Goal: Communication & Community: Share content

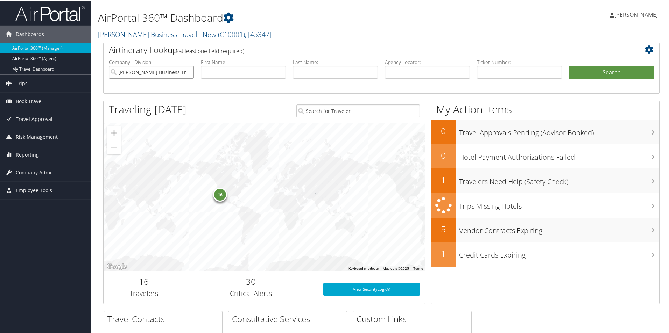
click at [189, 71] on input "Christopherson Business Travel - New" at bounding box center [151, 71] width 85 height 13
click at [343, 87] on li "Last Name:" at bounding box center [335, 74] width 92 height 33
click at [316, 74] on input "text" at bounding box center [335, 71] width 85 height 13
click at [402, 72] on input "text" at bounding box center [427, 71] width 85 height 13
type input "dnv2wz"
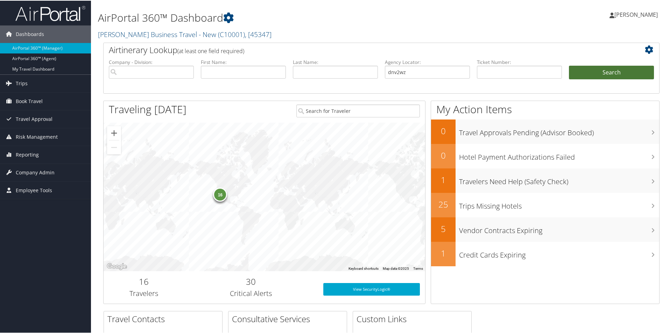
click at [588, 72] on button "Search" at bounding box center [611, 72] width 85 height 14
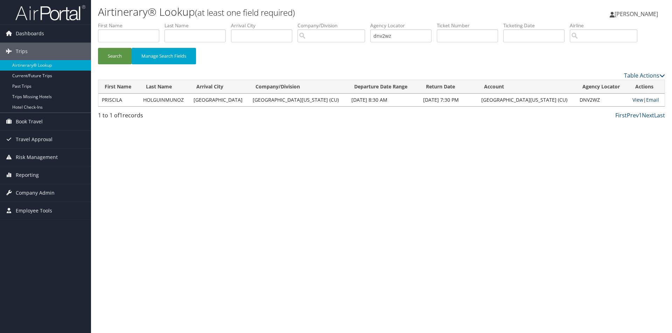
click at [635, 97] on link "View" at bounding box center [637, 100] width 11 height 7
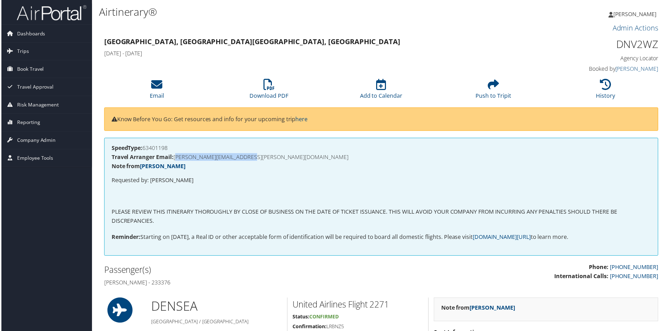
drag, startPoint x: 263, startPoint y: 158, endPoint x: 174, endPoint y: 157, distance: 88.9
click at [174, 157] on h4 "Travel Arranger Email: LORI.GENUCHI@UCDENVER.EDU" at bounding box center [382, 158] width 542 height 6
copy h4 "LORI.GENUCHI@UCDENVER.EDU"
click at [153, 91] on li "Email" at bounding box center [156, 90] width 113 height 28
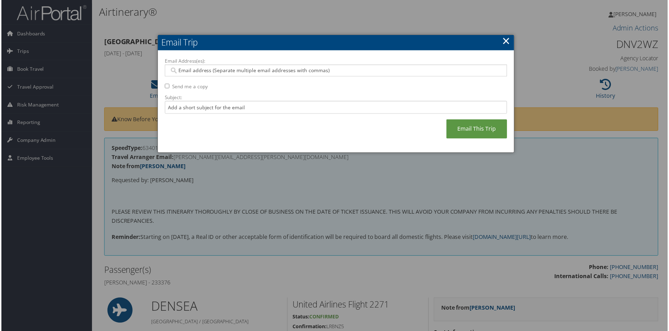
click at [172, 68] on input "Email Address(es):" at bounding box center [336, 70] width 334 height 7
paste input "LORI.GENUCHI@UCDENVER.EDU"
type input "LORI.GENUCHI@UCDENVER.EDU"
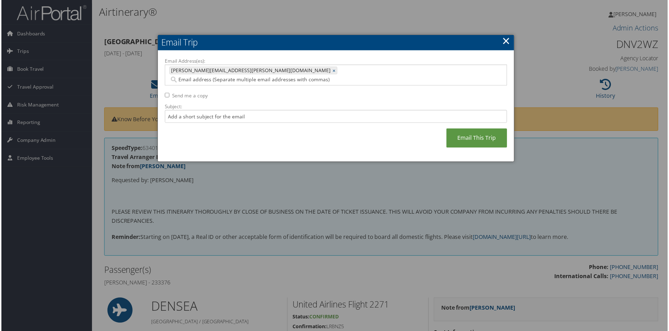
click at [267, 76] on input "Email Address(es):" at bounding box center [293, 79] width 249 height 7
click at [229, 135] on div "Email Address(es): LORI.GENUCHI@UCDENVER.EDU LORI.GENUCHI@UCDENVER.EDU × Send m…" at bounding box center [336, 107] width 344 height 98
click at [267, 76] on input "Email Address(es):" at bounding box center [293, 79] width 249 height 7
click at [278, 76] on input "Email Address(es):" at bounding box center [293, 79] width 249 height 7
click at [274, 76] on input "Email Address(es):" at bounding box center [293, 79] width 249 height 7
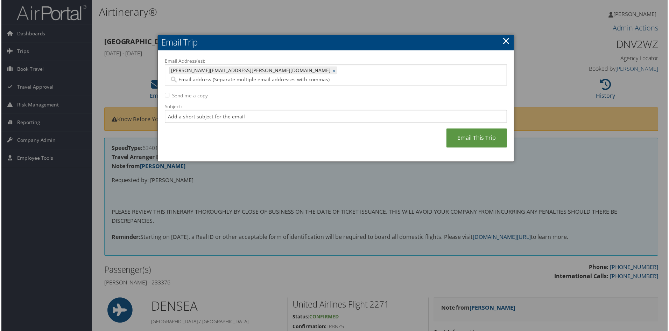
paste input "PRISCIHOLGUIN2004@GMAIL.COM"
type input "PRISCIHOLGUIN2004@GMAIL.COM"
type input "LORI.GENUCHI@UCDENVER.EDU, PRISCIHOLGUIN2004@GMAIL.COM"
click at [180, 110] on input "Subject:" at bounding box center [336, 116] width 344 height 13
type input "i"
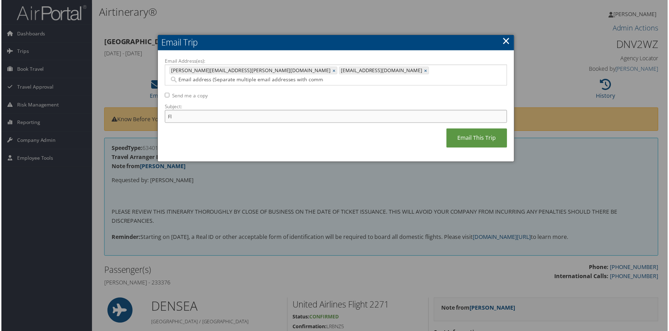
type input "F"
click at [235, 110] on input "e-tickets and invoice for" at bounding box center [336, 116] width 344 height 13
paste input "PRISCILA HOLGUINMUNOZ"
click at [264, 110] on input "e-tickets and invoice for PRISCILA HOLGUINMUNOZ" at bounding box center [336, 116] width 344 height 13
type input "e-tickets and invoice for PRISCILA HOLGUIN-MUNOZ"
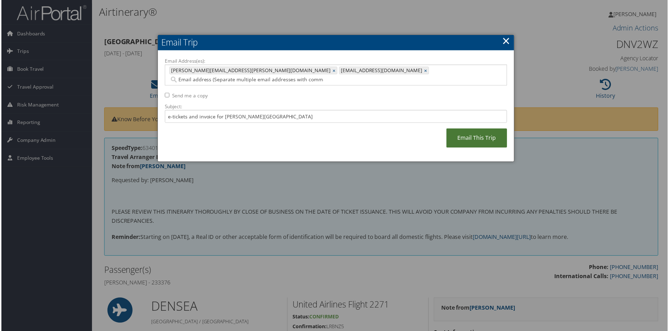
click at [477, 129] on link "Email This Trip" at bounding box center [477, 138] width 61 height 19
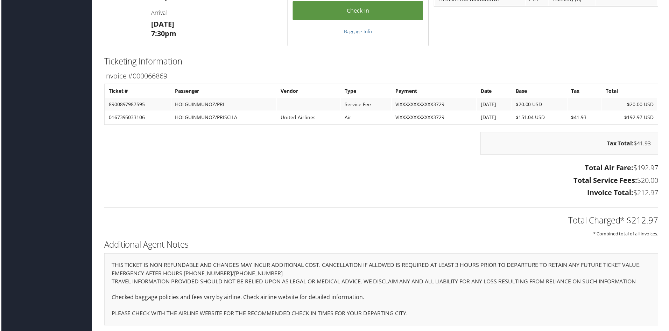
scroll to position [590, 0]
